Goal: Navigation & Orientation: Find specific page/section

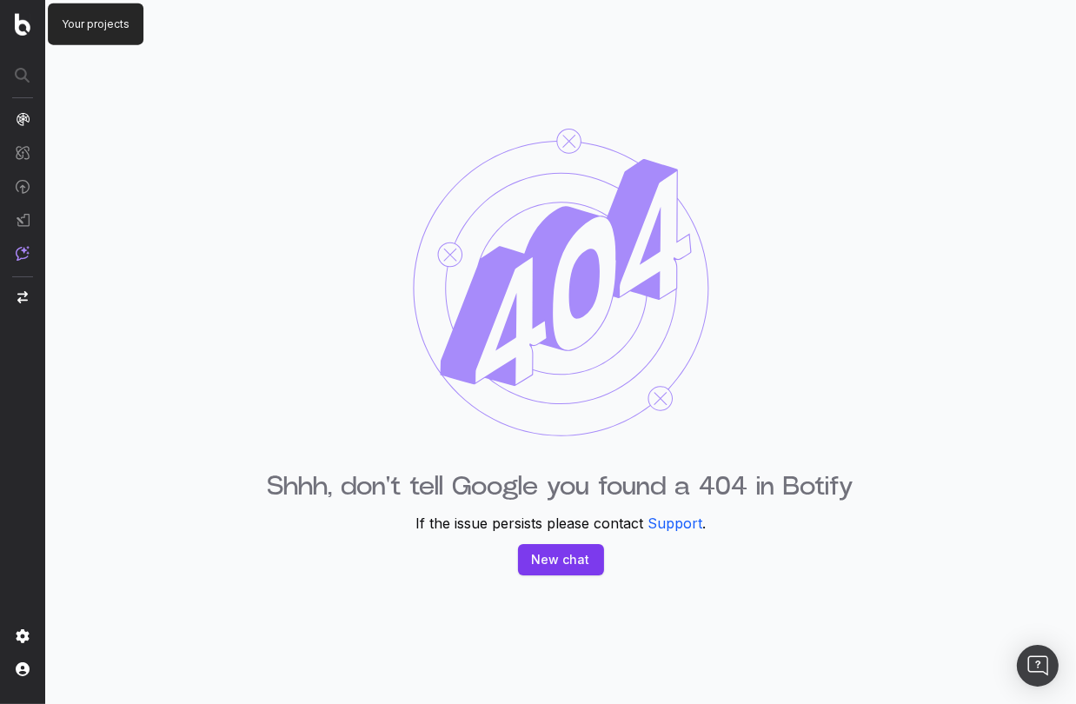
click at [30, 31] on img at bounding box center [23, 24] width 16 height 23
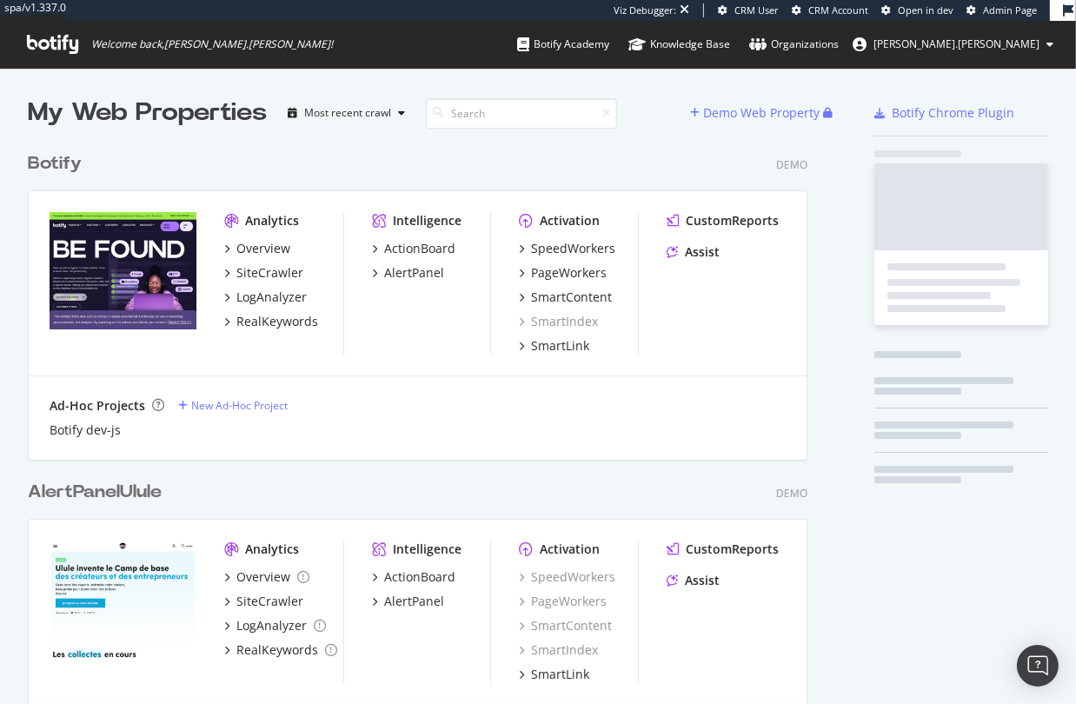
scroll to position [3968, 782]
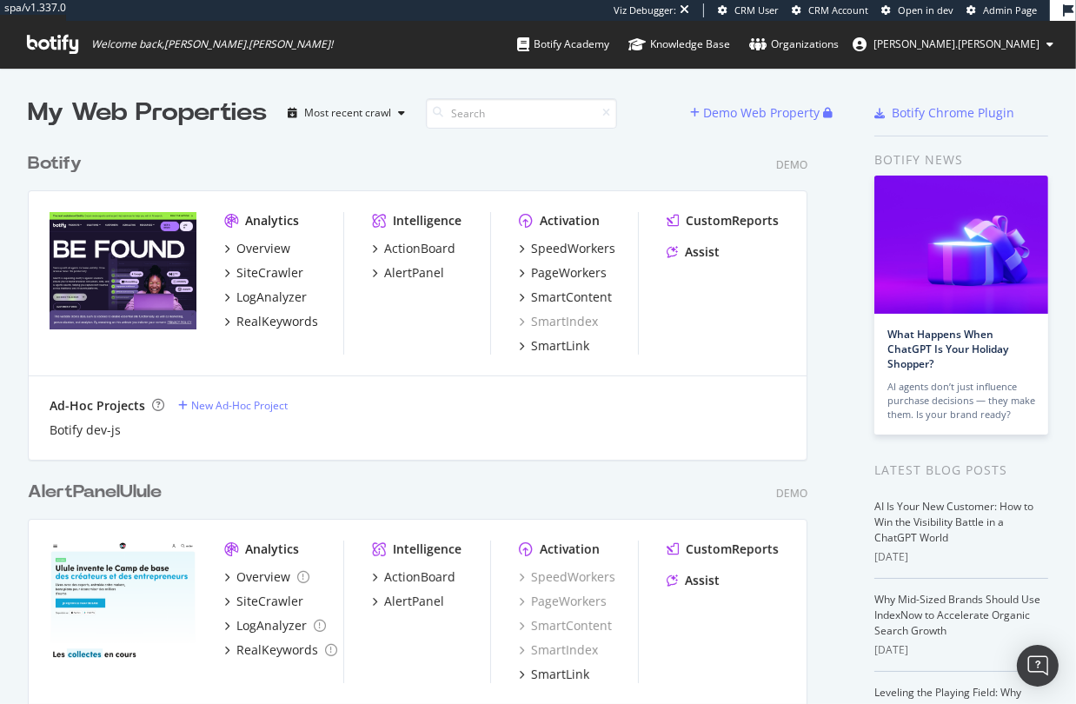
click at [998, 3] on span "Admin Page" at bounding box center [1010, 9] width 54 height 13
